Goal: Information Seeking & Learning: Learn about a topic

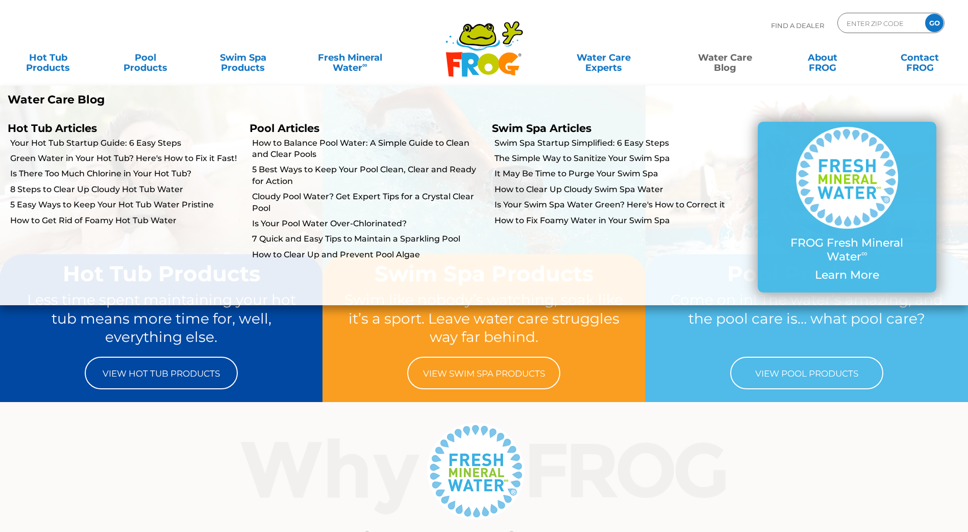
click at [722, 67] on link "Water Care Blog" at bounding box center [724, 57] width 76 height 20
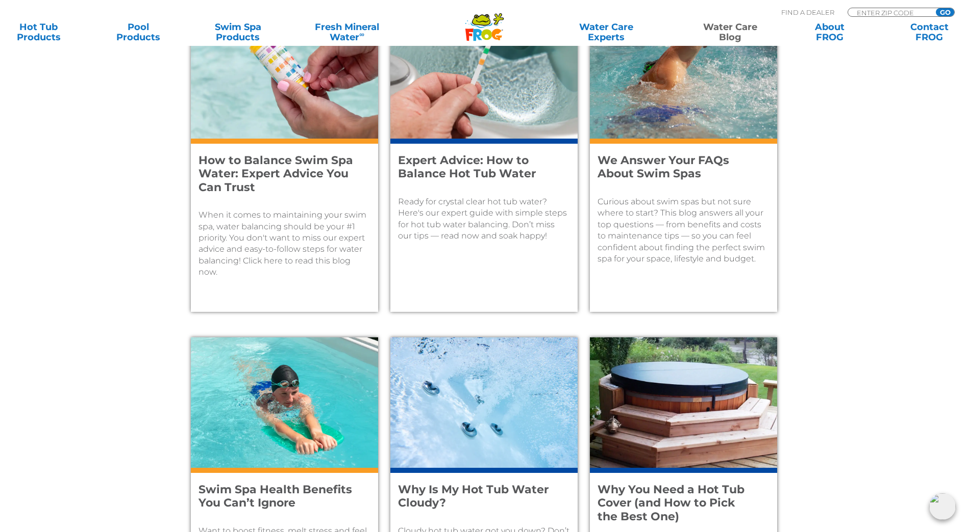
scroll to position [612, 0]
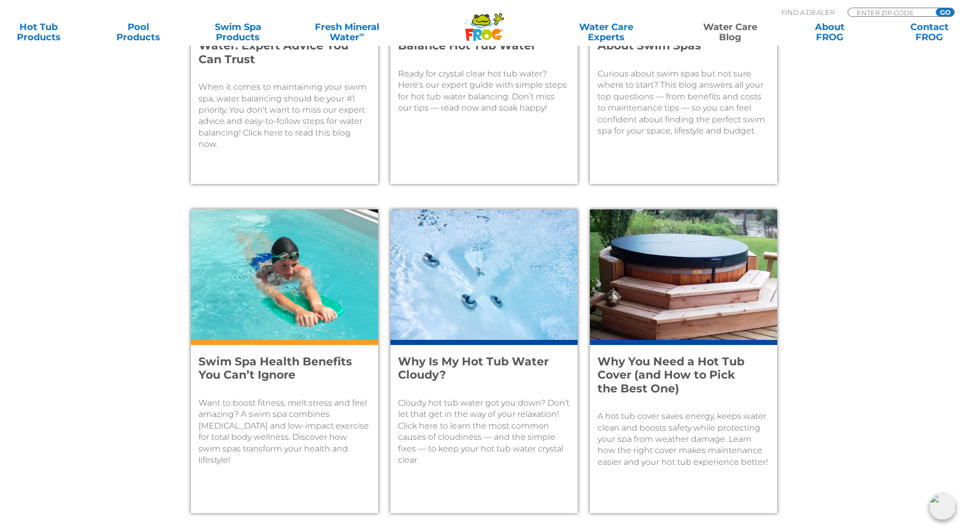
click at [454, 358] on h4 "Why Is My Hot Tub Water Cloudy?" at bounding box center [477, 368] width 158 height 27
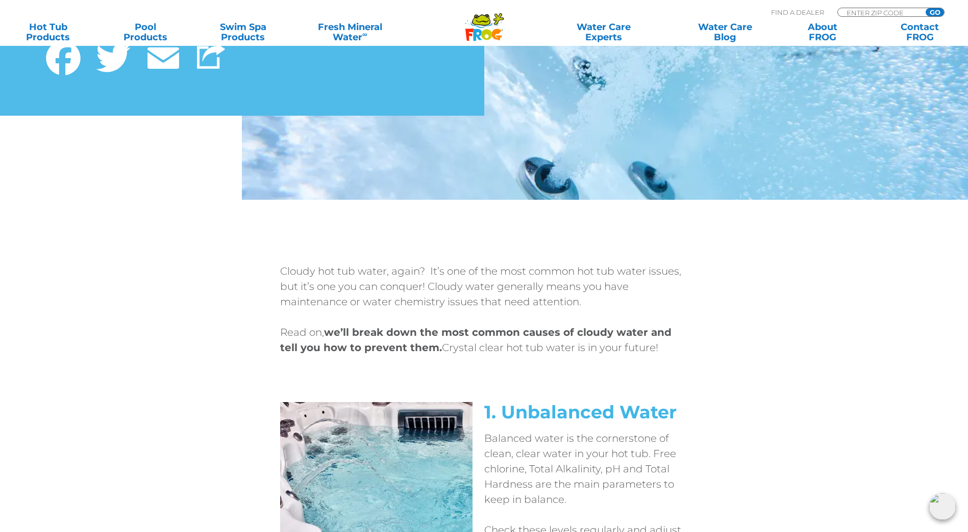
scroll to position [153, 0]
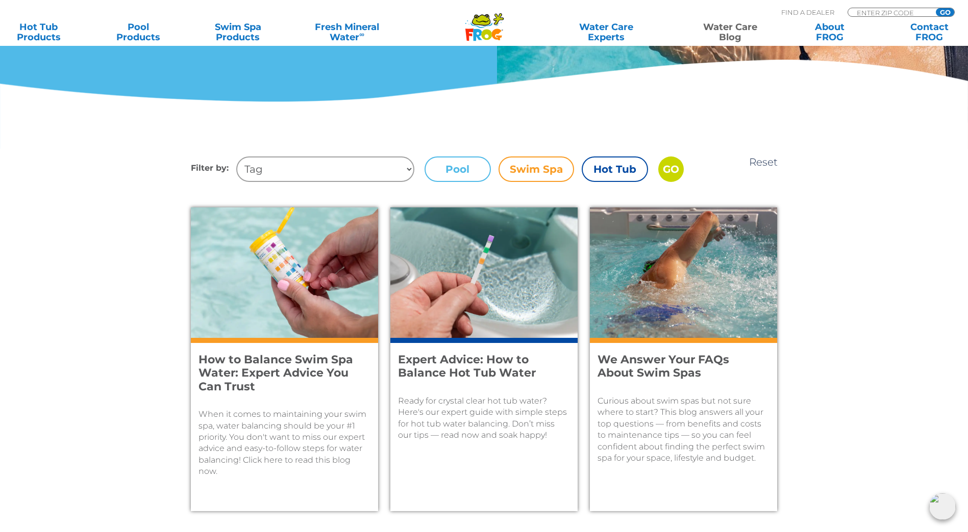
scroll to position [306, 0]
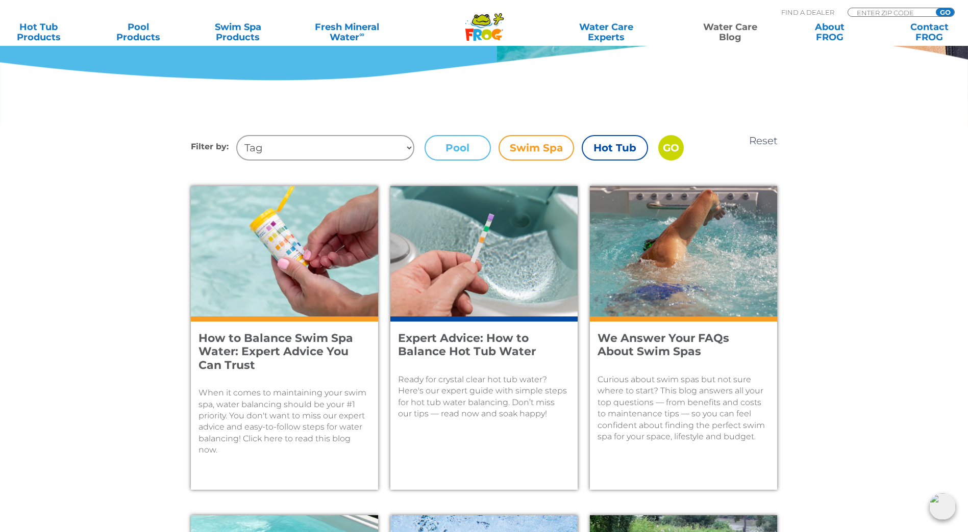
click at [447, 148] on label "Pool" at bounding box center [457, 148] width 66 height 26
click at [0, 0] on input "Pool" at bounding box center [0, 0] width 0 height 0
click at [461, 158] on label "Pool" at bounding box center [457, 148] width 66 height 26
click at [0, 0] on input "Pool" at bounding box center [0, 0] width 0 height 0
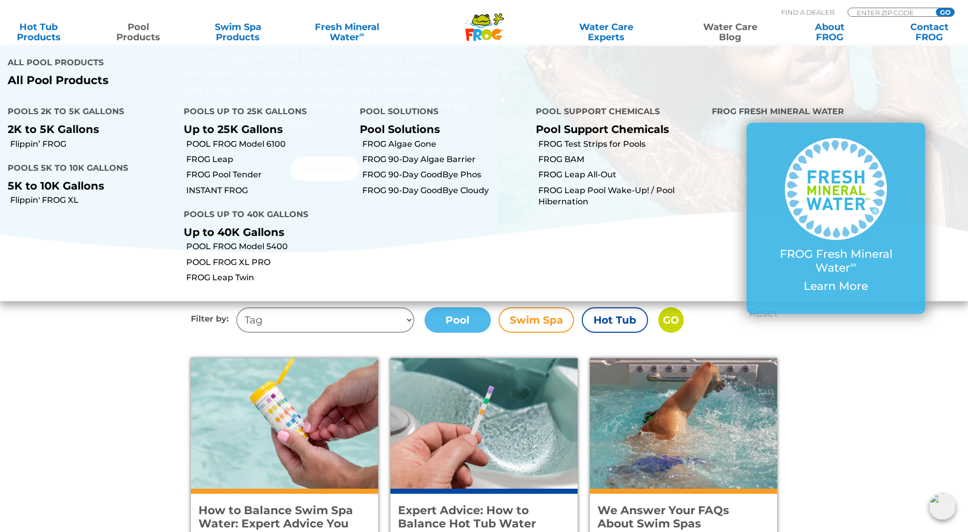
scroll to position [102, 0]
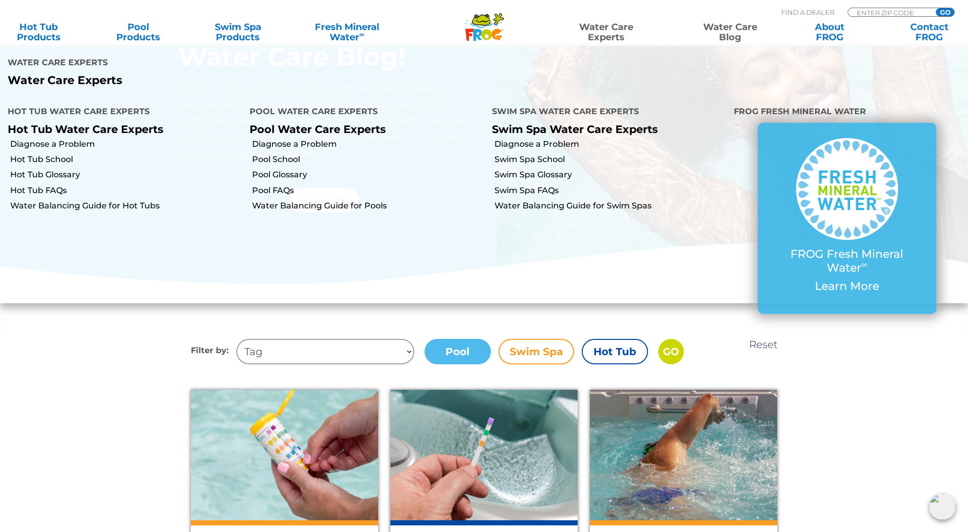
click at [603, 35] on link "Water Care Experts" at bounding box center [606, 32] width 126 height 20
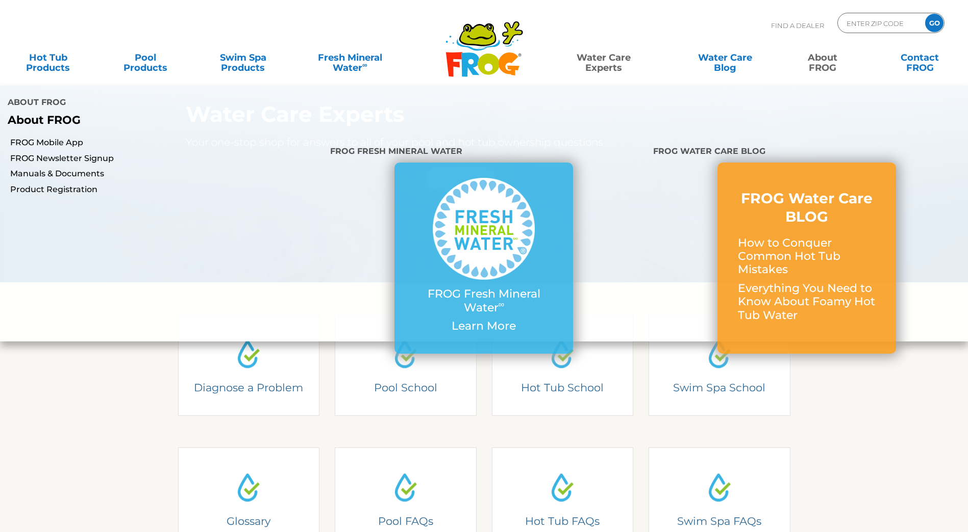
click at [821, 55] on link "About FROG" at bounding box center [822, 57] width 76 height 20
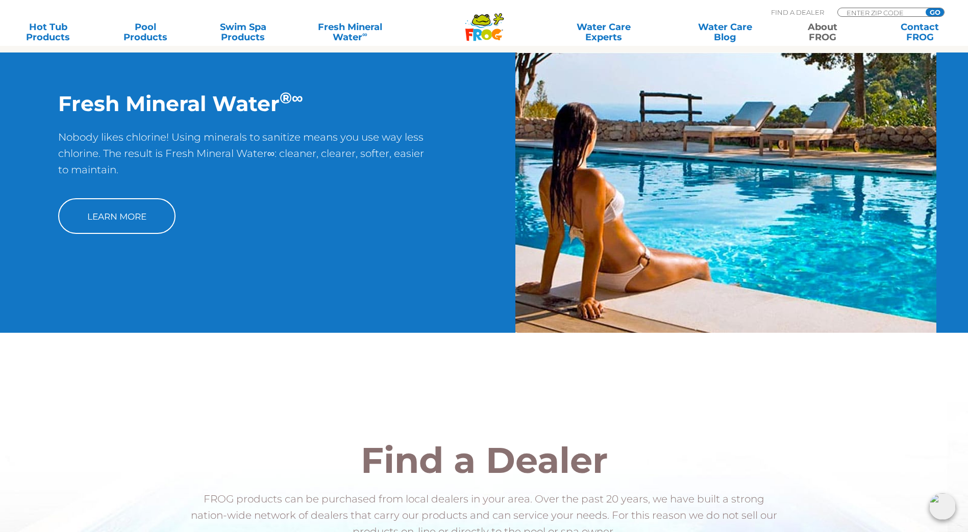
scroll to position [1173, 0]
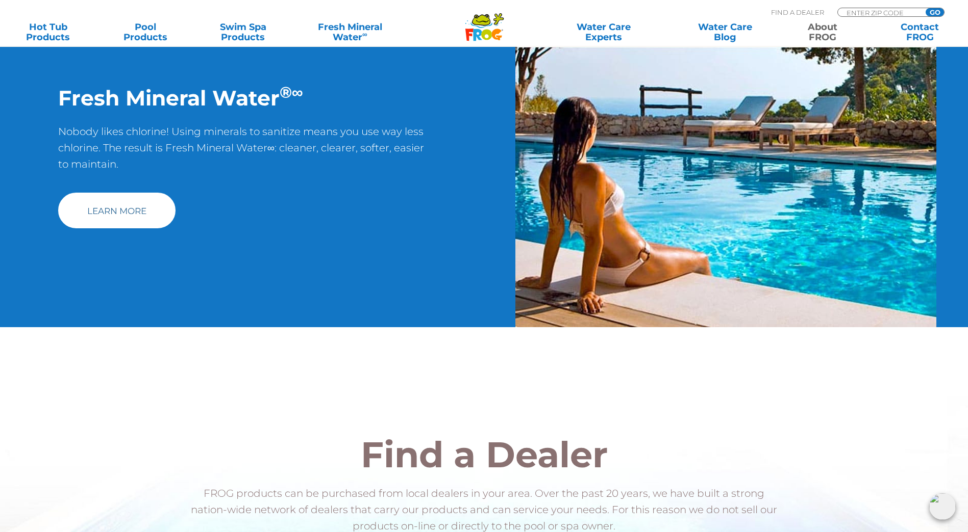
click at [123, 220] on link "Learn More" at bounding box center [116, 211] width 117 height 36
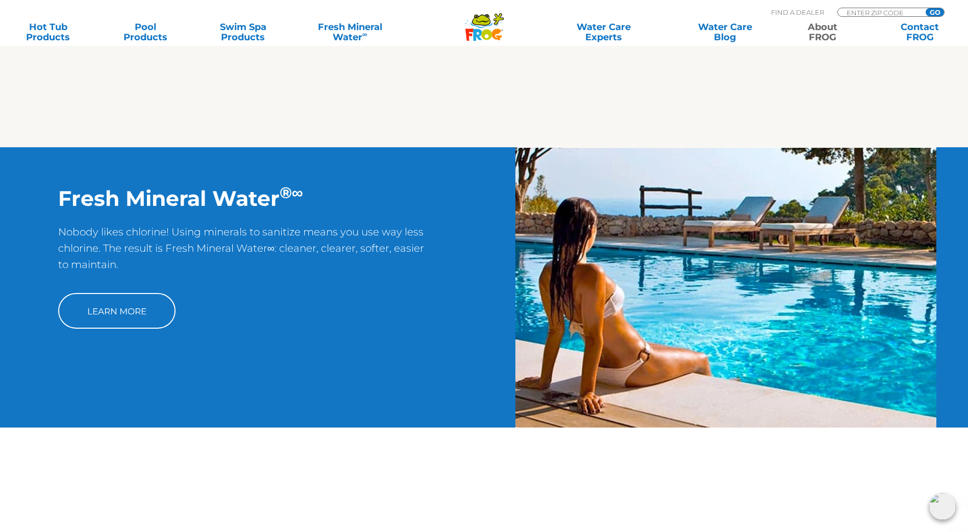
scroll to position [1071, 0]
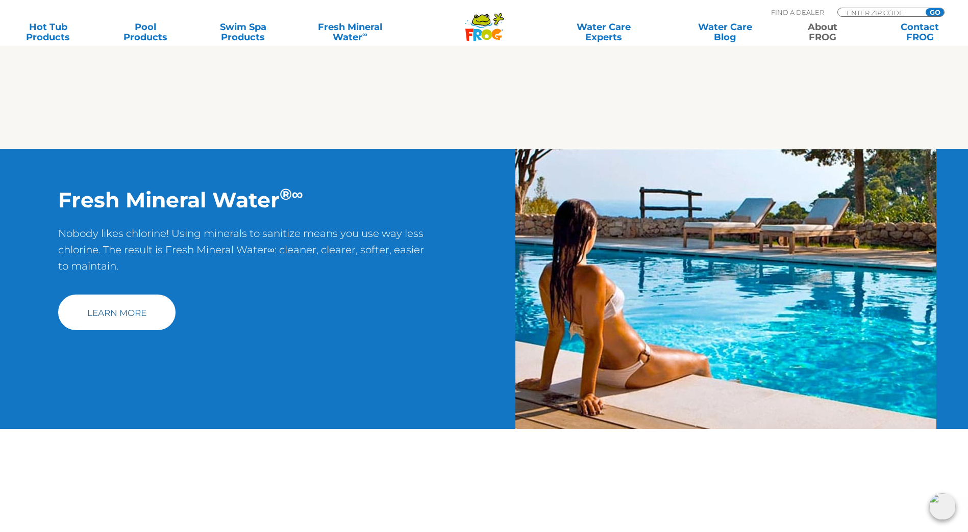
click at [86, 318] on link "Learn More" at bounding box center [116, 313] width 117 height 36
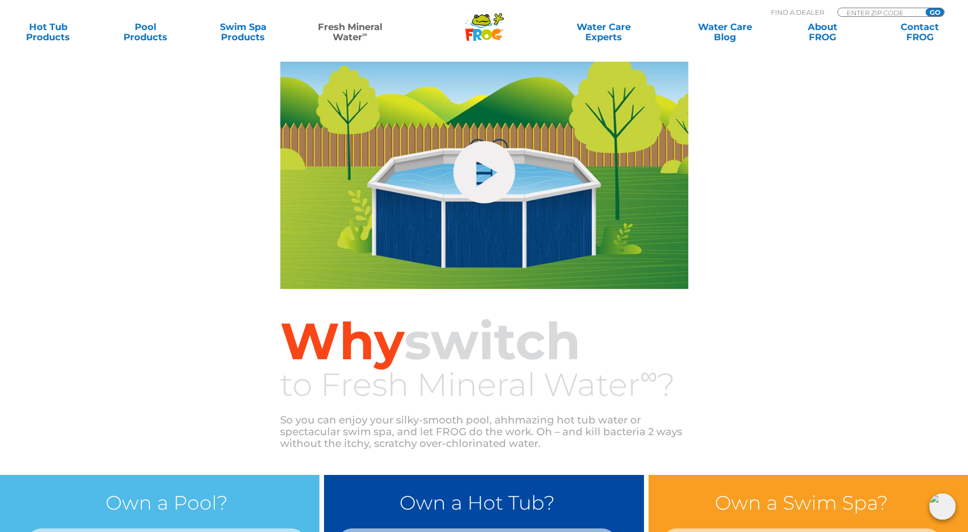
scroll to position [510, 0]
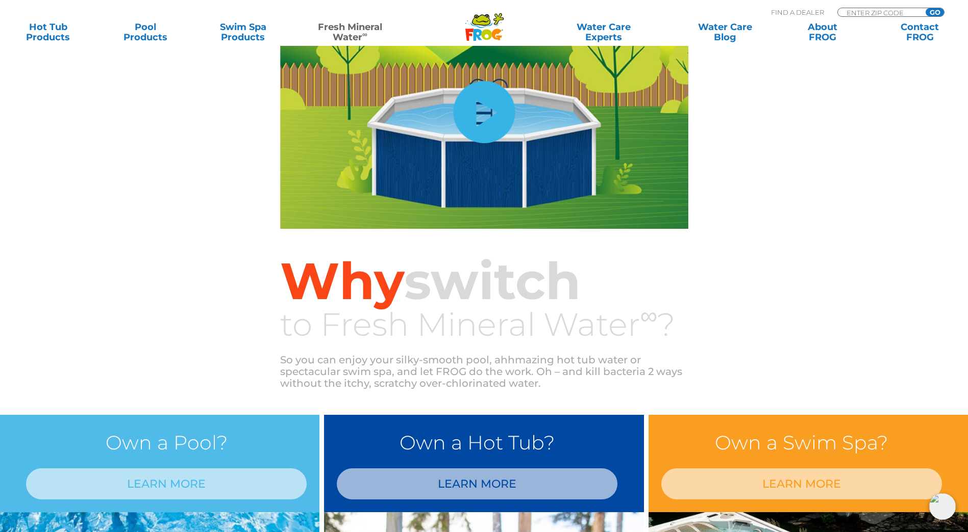
click at [484, 124] on link "hide-me" at bounding box center [484, 112] width 62 height 62
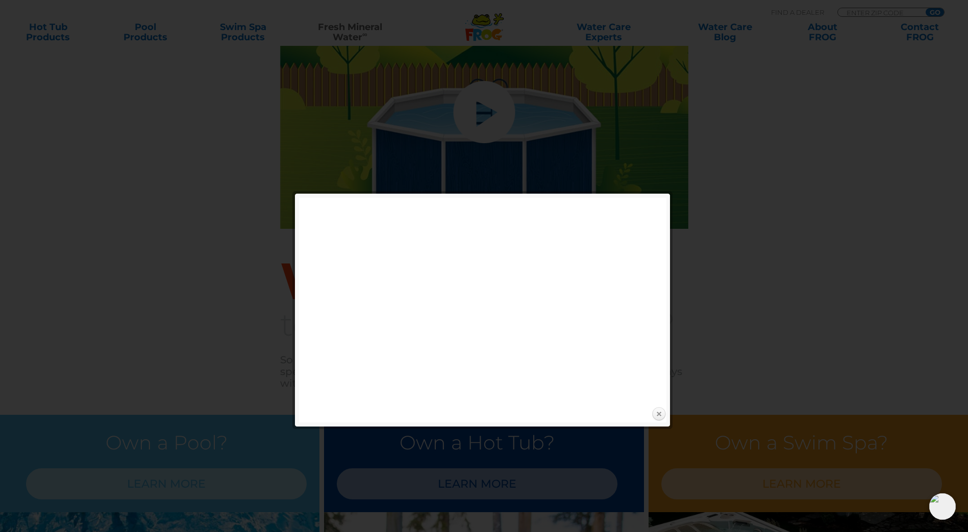
click at [655, 409] on link "Close" at bounding box center [658, 414] width 15 height 15
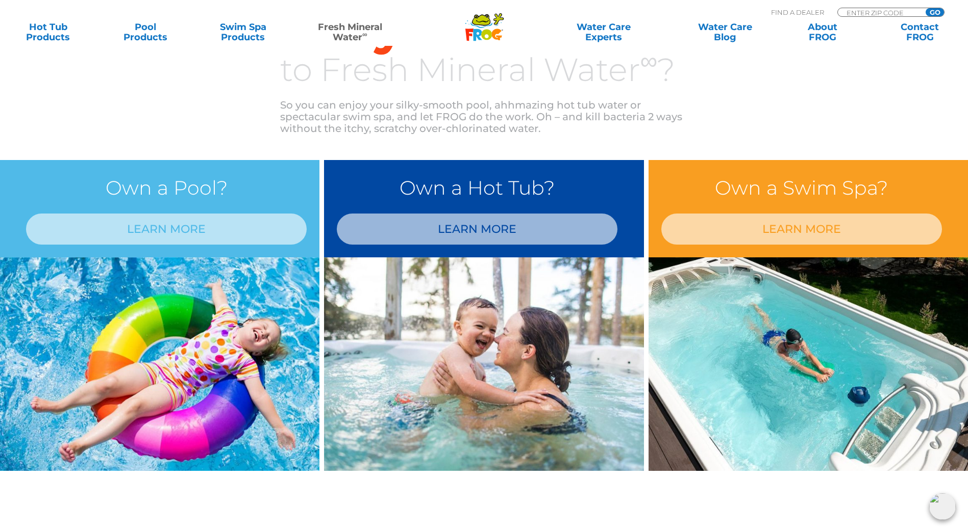
scroll to position [816, 0]
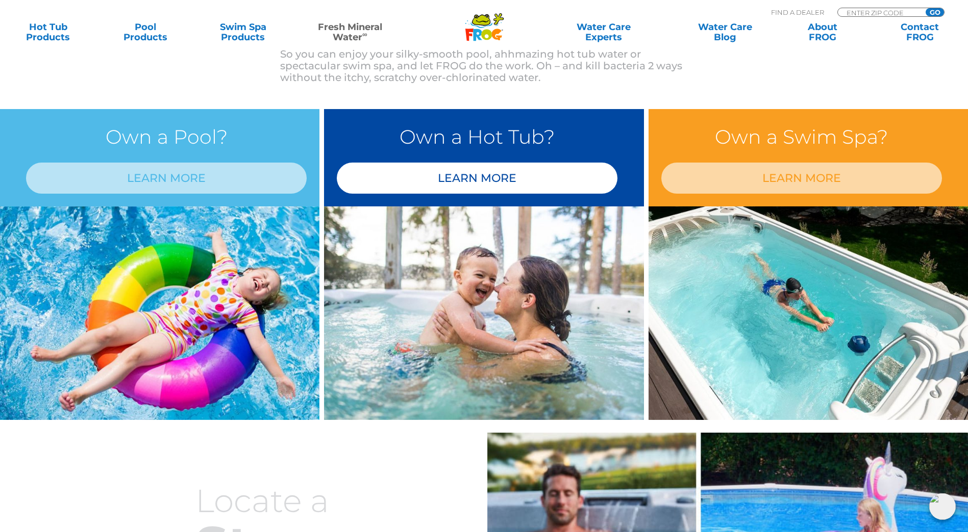
click at [463, 179] on link "LEARN MORE" at bounding box center [477, 178] width 281 height 31
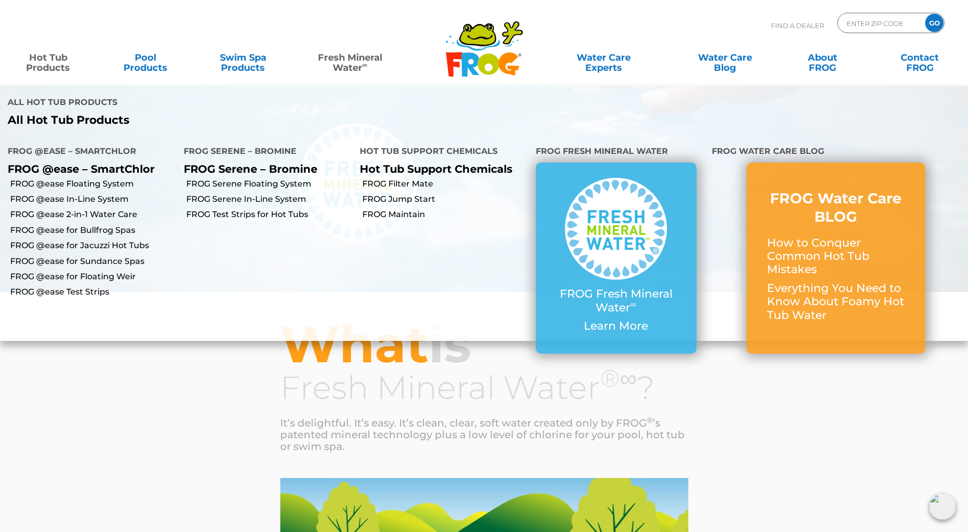
scroll to position [51, 0]
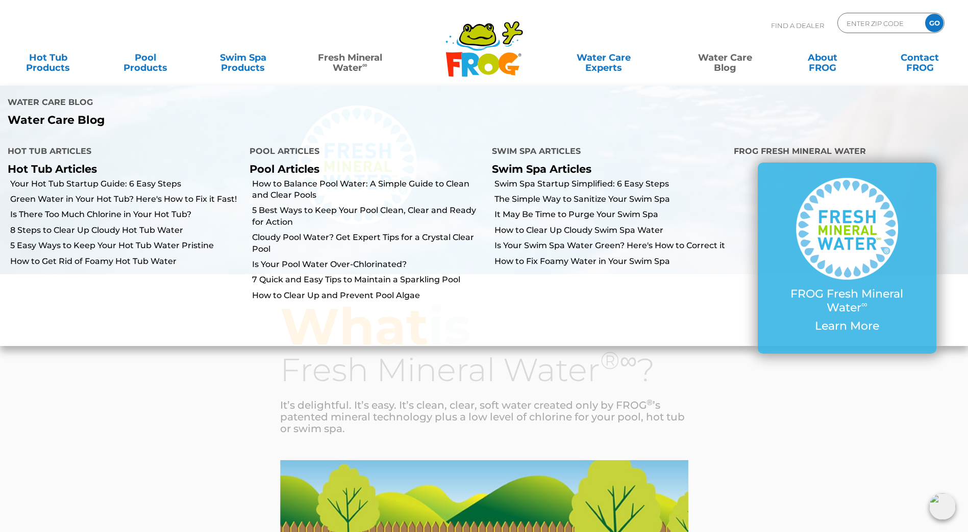
click at [723, 58] on link "Water Care Blog" at bounding box center [724, 57] width 76 height 20
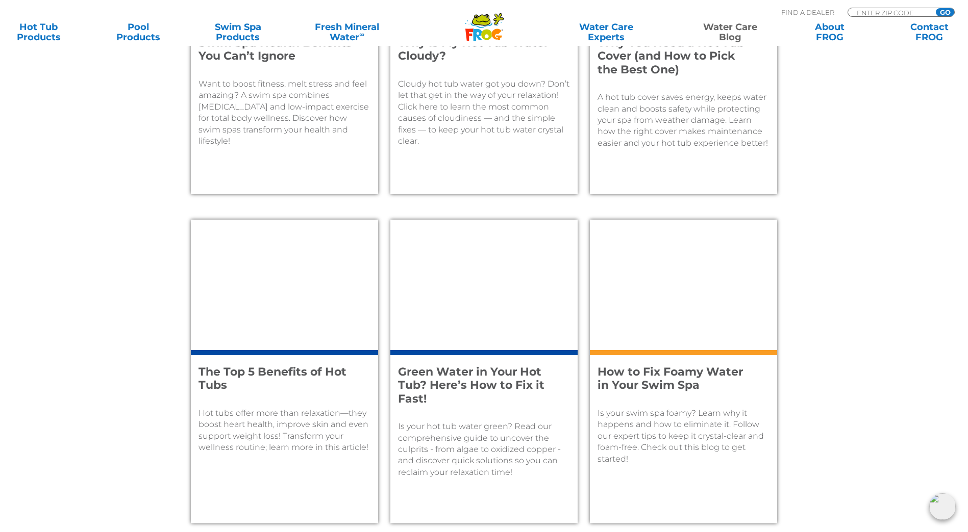
scroll to position [969, 0]
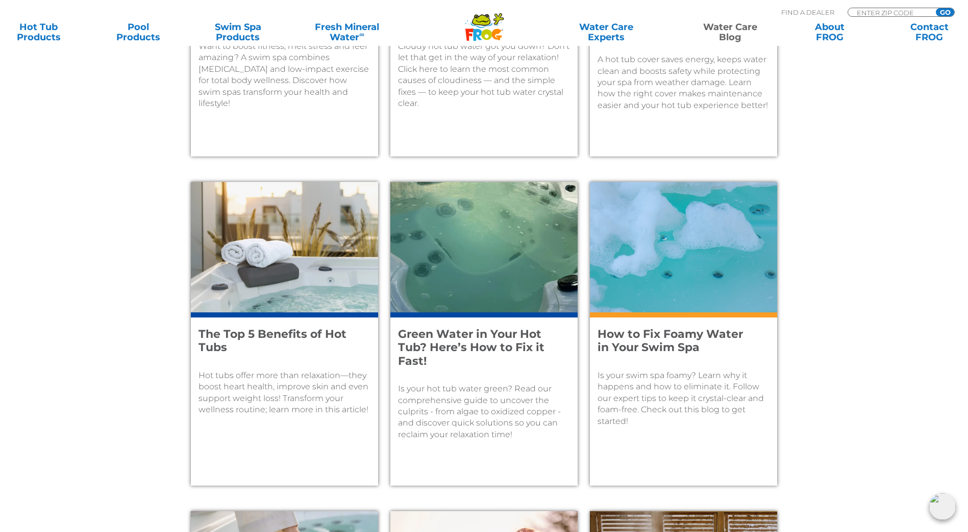
click at [681, 336] on h4 "How to Fix Foamy Water in Your Swim Spa" at bounding box center [676, 341] width 158 height 27
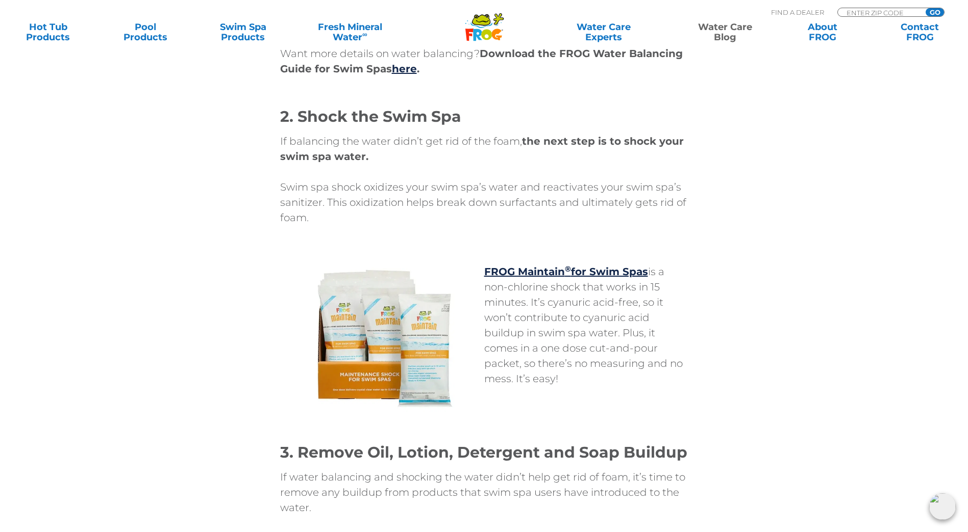
scroll to position [2499, 0]
